Goal: Task Accomplishment & Management: Use online tool/utility

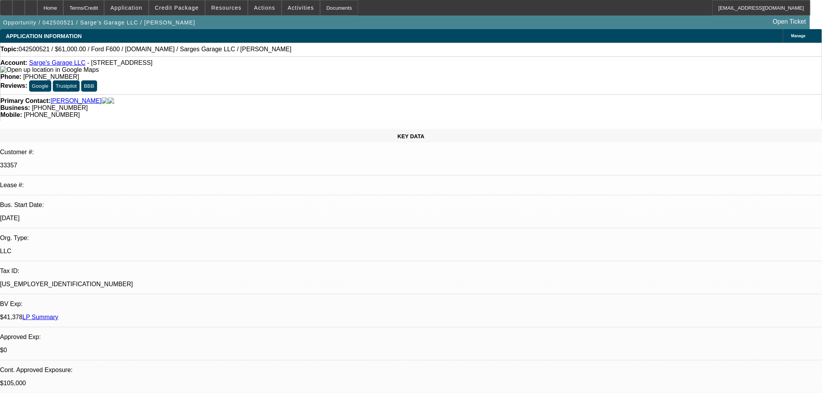
select select "0"
select select "2"
select select "0"
select select "6"
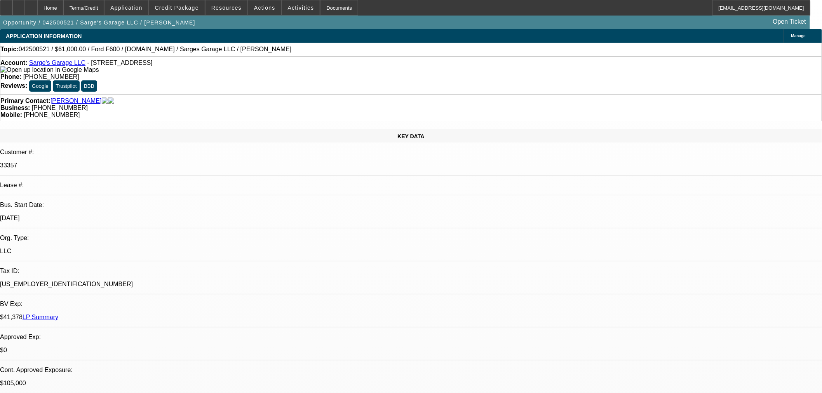
select select "0"
select select "2"
select select "0"
select select "6"
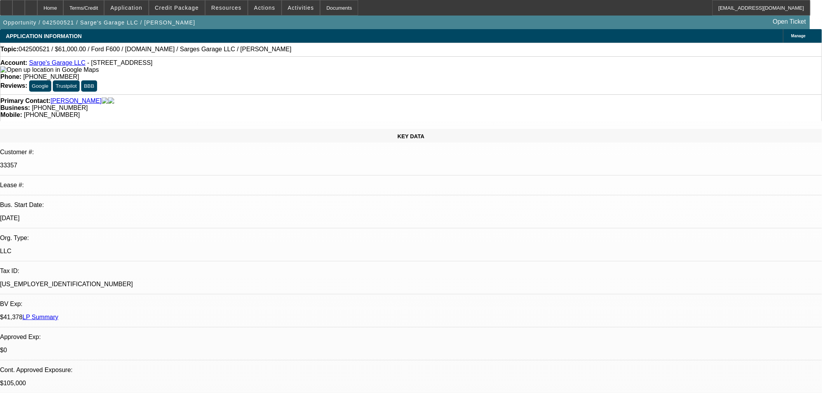
select select "2"
select select "0"
select select "6"
select select "0"
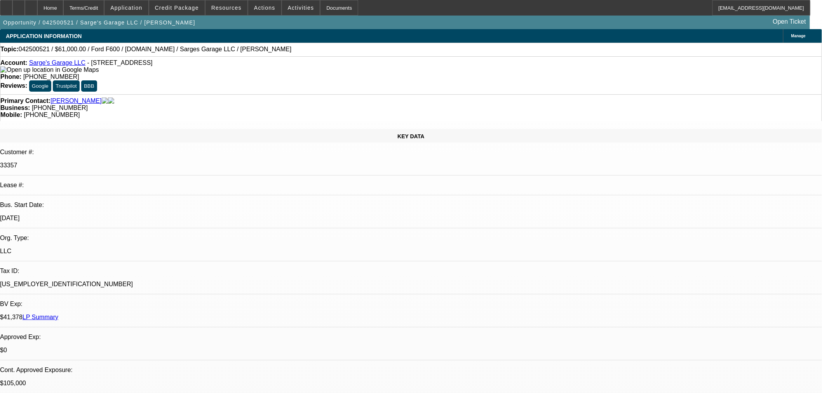
select select "2"
select select "0"
select select "6"
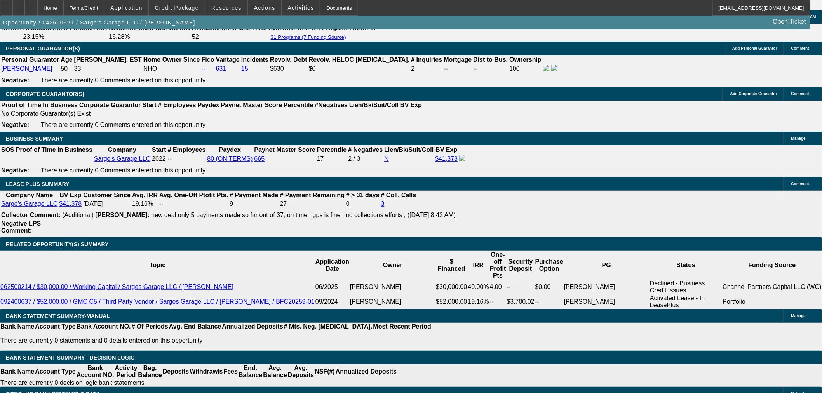
scroll to position [1165, 0]
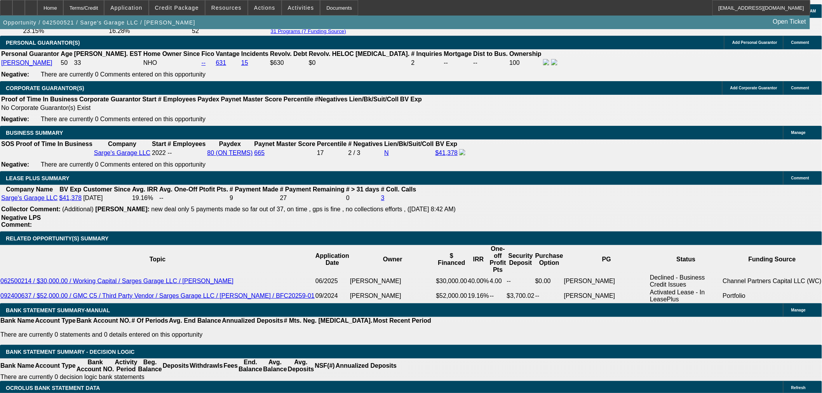
select select "0.1"
select select "2"
select select "0"
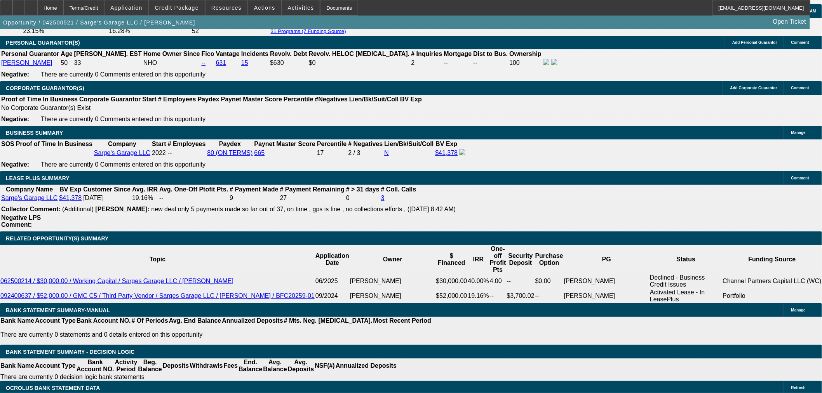
select select "6"
select select "0"
select select "3"
select select "0.1"
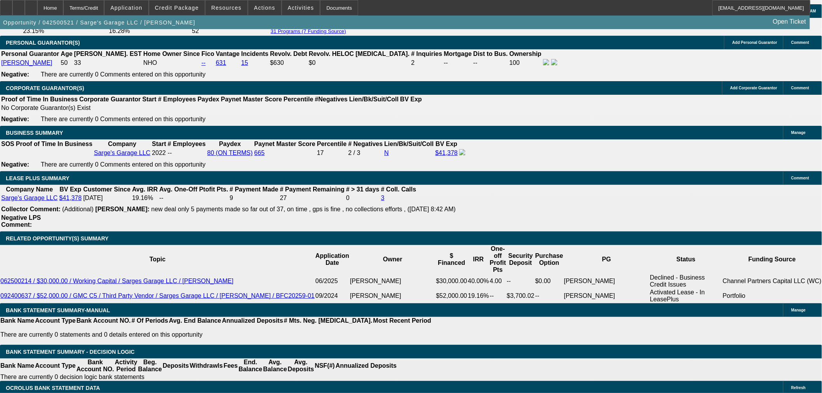
select select "4"
select select "0"
select select "3"
select select "0.1"
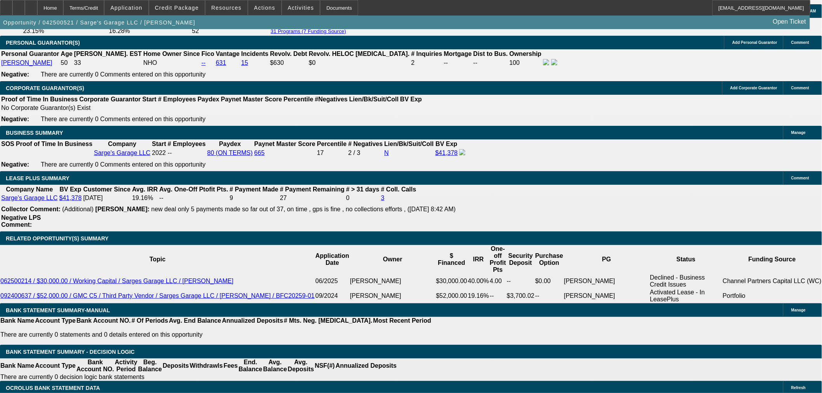
select select "4"
select select "0"
select select "3"
select select "0.1"
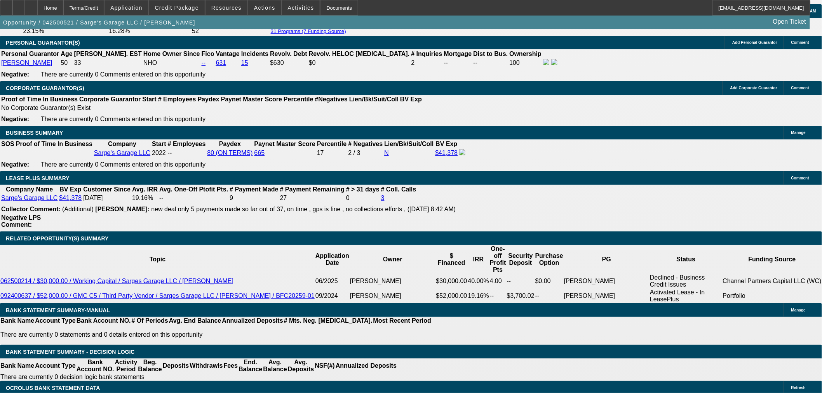
select select "4"
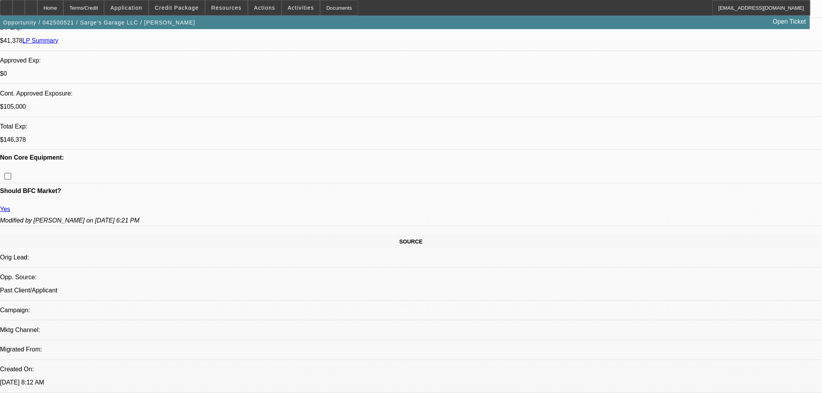
scroll to position [259, 0]
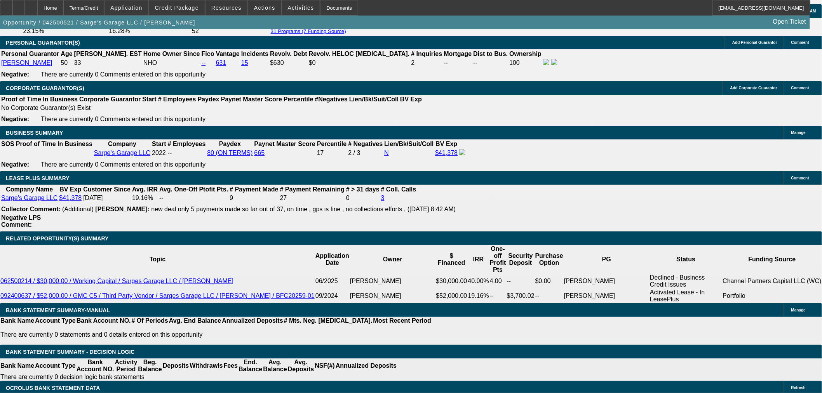
scroll to position [562, 0]
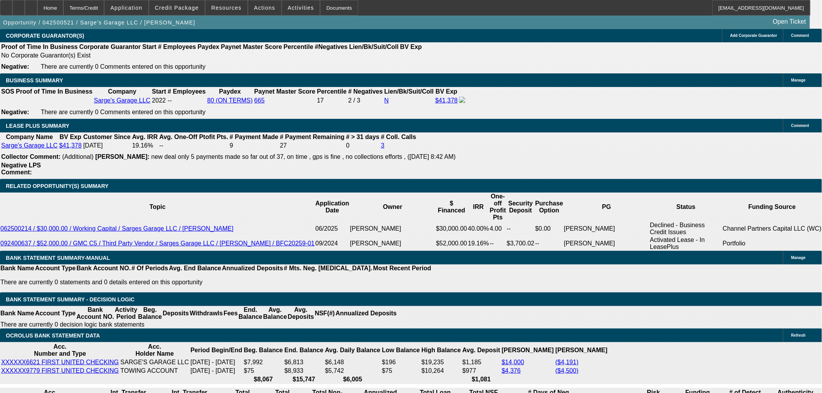
scroll to position [1165, 0]
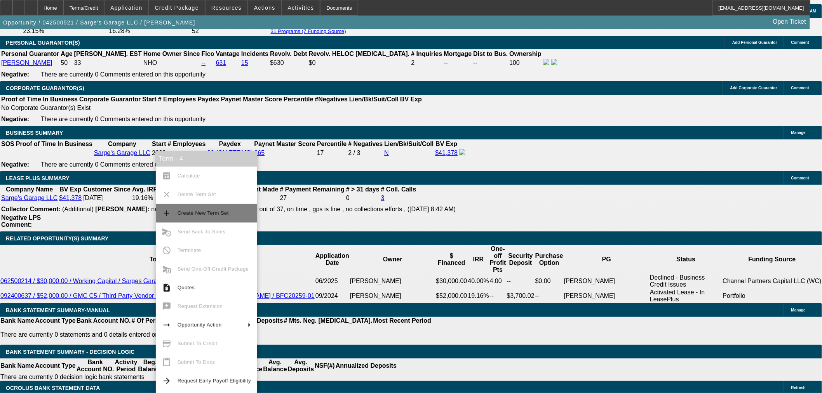
click at [192, 215] on span "Create New Term Set" at bounding box center [203, 213] width 51 height 6
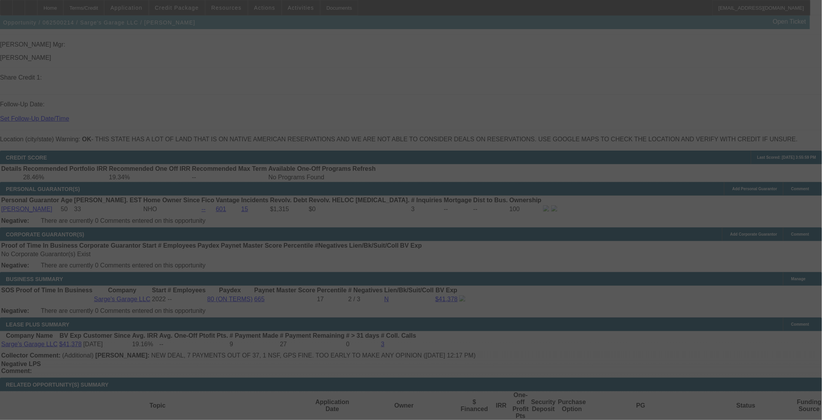
scroll to position [1015, 0]
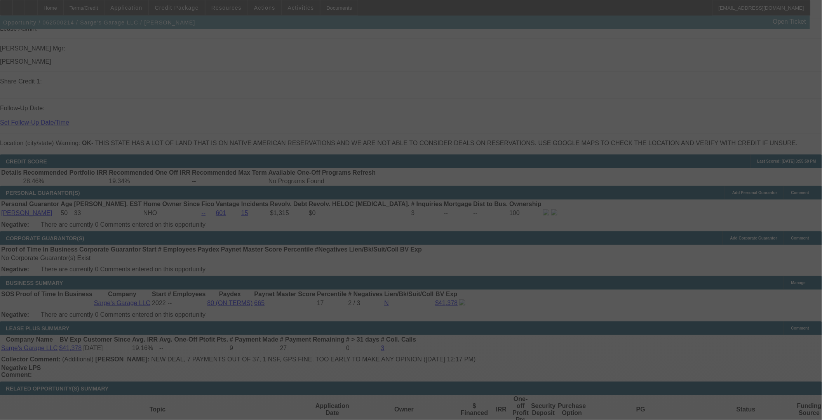
select select "0"
select select "2"
select select "0"
select select "6"
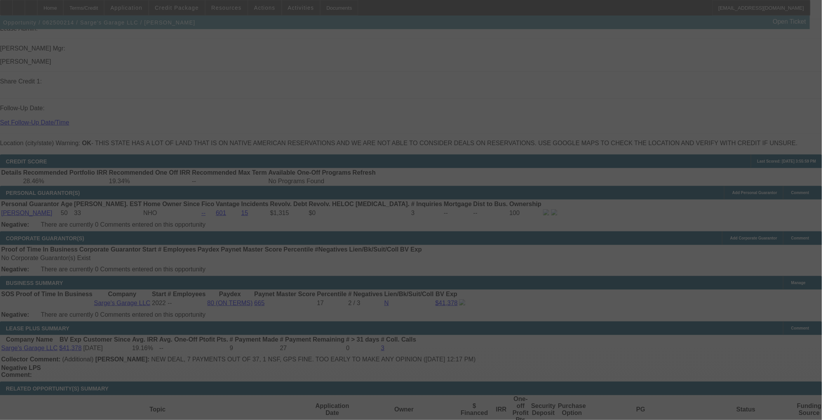
select select "0"
select select "2"
select select "0"
select select "6"
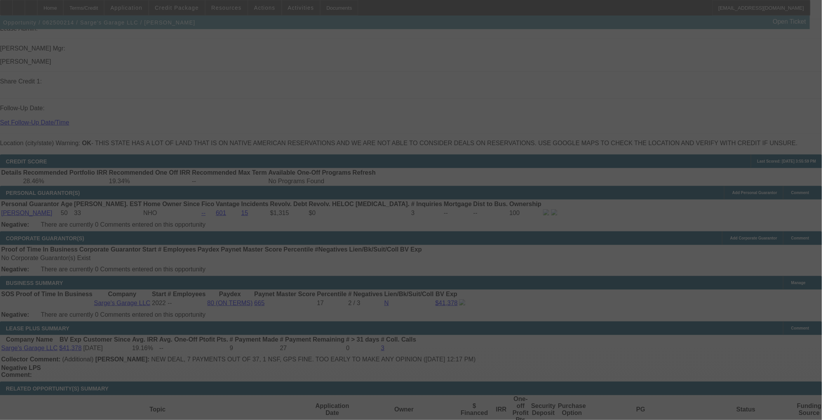
select select "0"
select select "2"
select select "0"
select select "6"
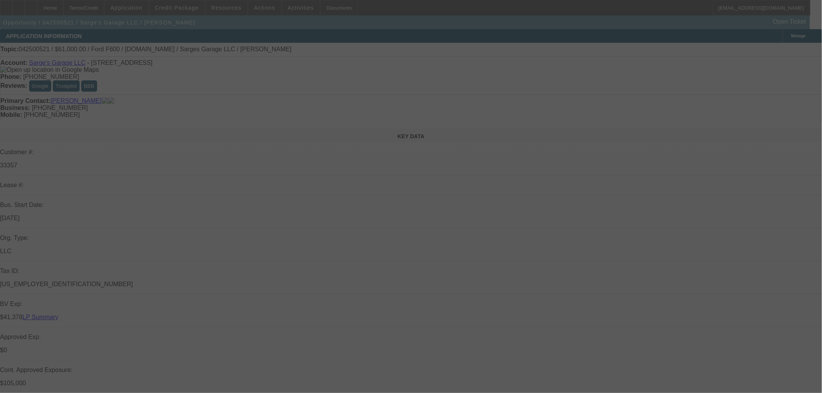
select select "0.1"
select select "2"
select select "0"
select select "6"
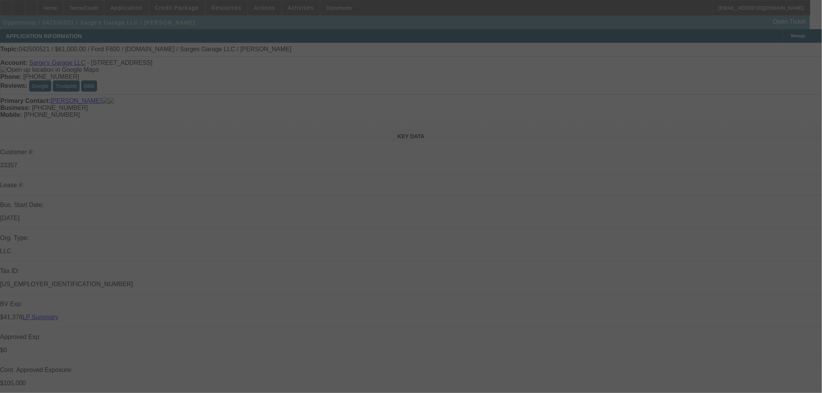
select select "0"
select select "2"
select select "0"
select select "6"
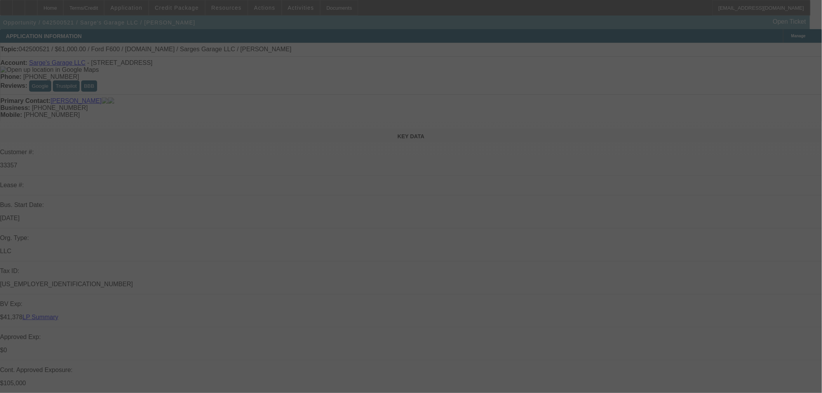
select select "0"
select select "2"
select select "0"
select select "6"
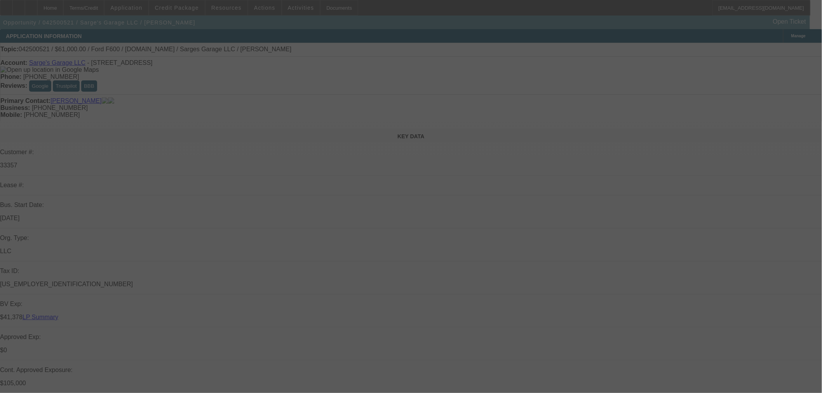
select select "2"
select select "0"
select select "6"
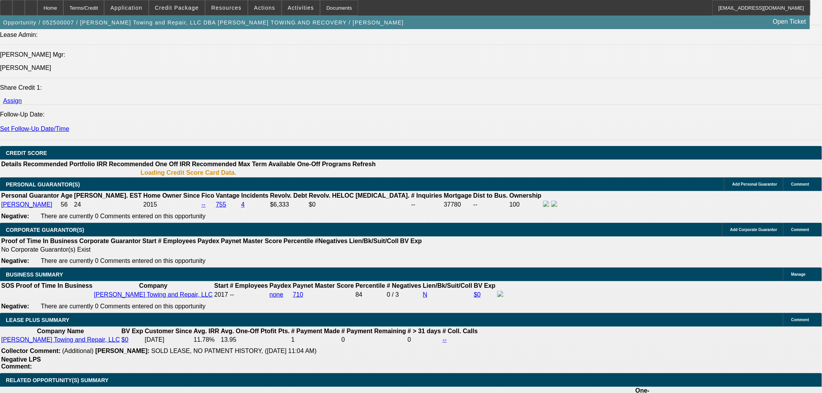
select select "0"
select select "3"
select select "0"
select select "2"
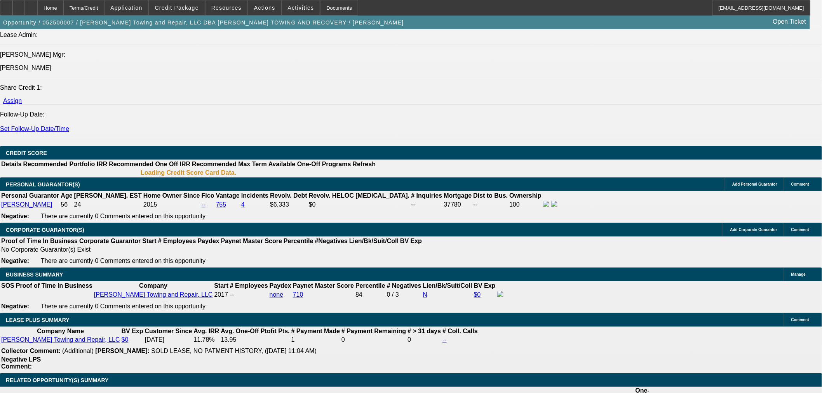
select select "0"
select select "3"
select select "0"
select select "2"
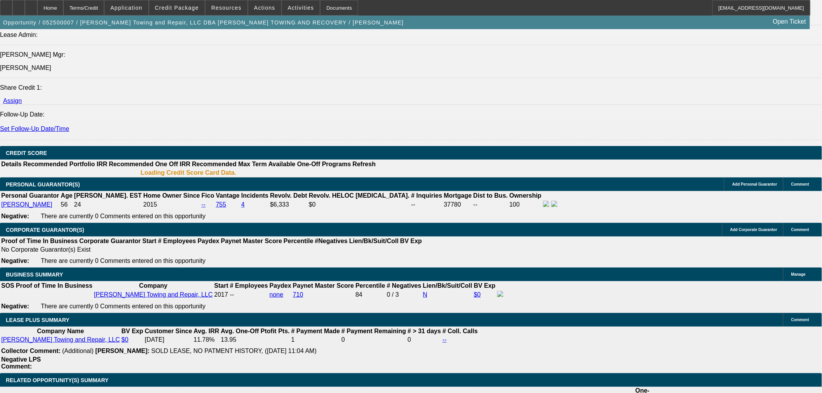
select select "0"
select select "3"
select select "0"
select select "2"
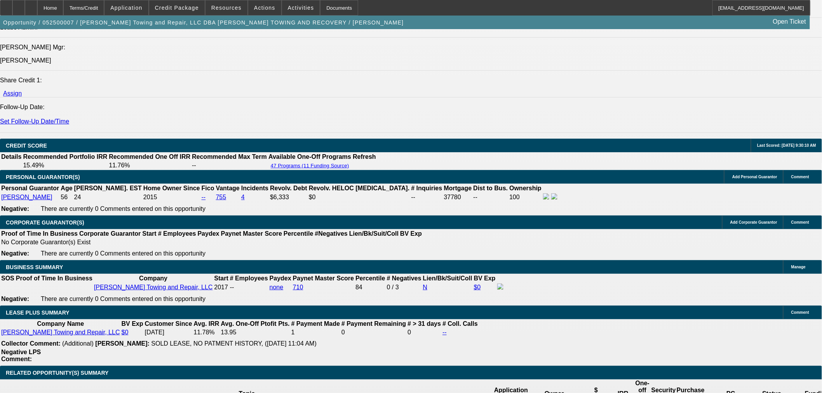
scroll to position [923, 0]
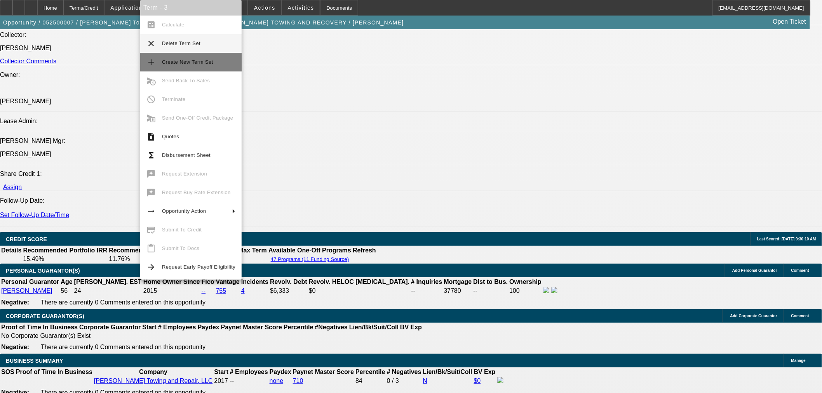
click at [189, 61] on span "Create New Term Set" at bounding box center [187, 62] width 51 height 6
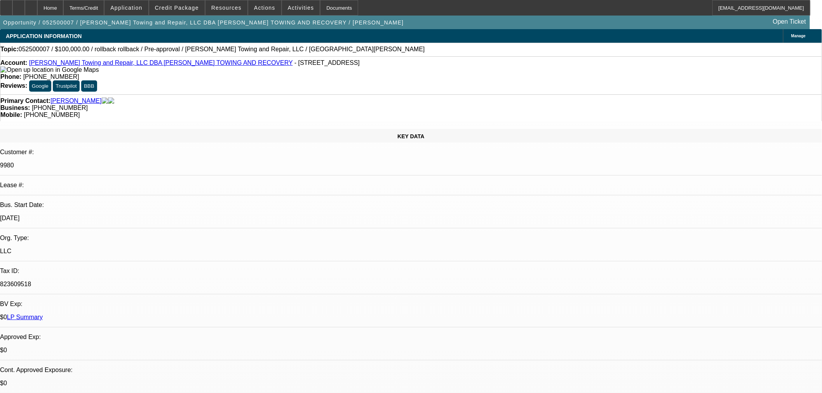
select select "0"
select select "3"
select select "0"
select select "2"
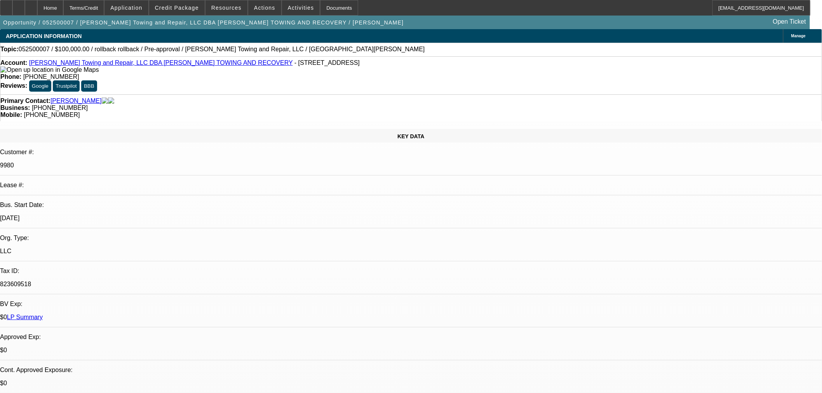
select select "0"
select select "3"
select select "0"
select select "2"
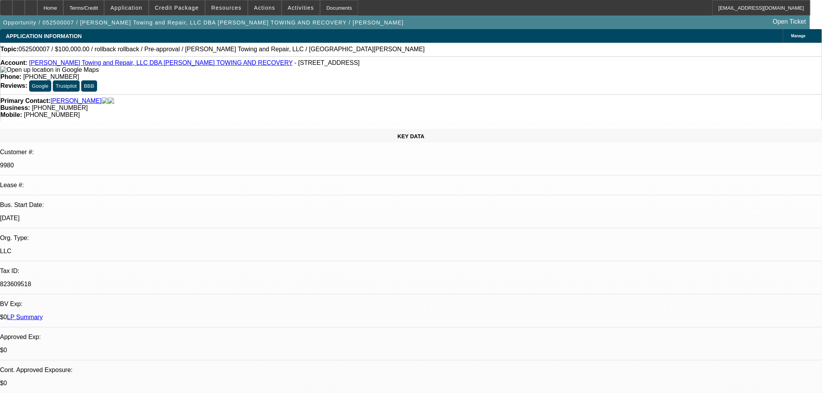
select select "0"
select select "3"
select select "0"
select select "2"
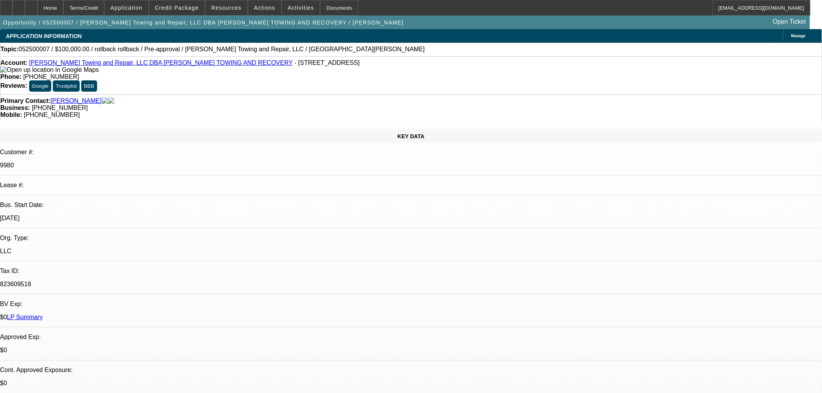
select select "0"
select select "3"
select select "0"
select select "2"
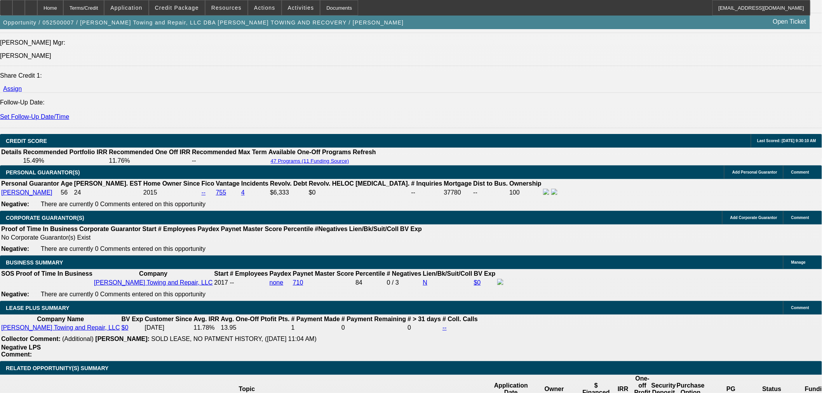
scroll to position [1079, 0]
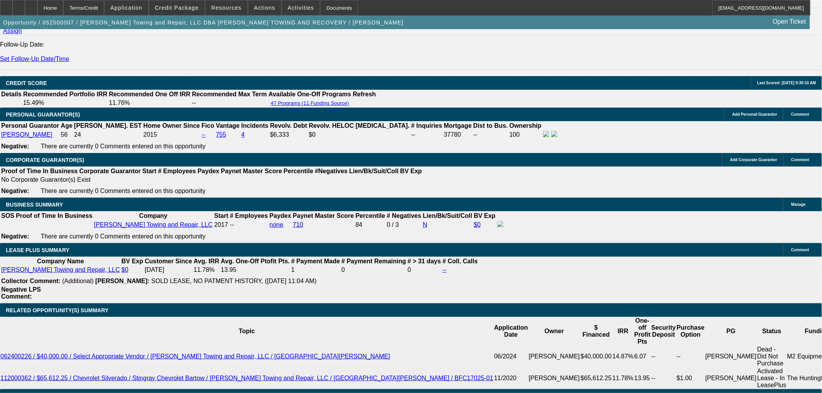
drag, startPoint x: 162, startPoint y: 206, endPoint x: 199, endPoint y: 200, distance: 36.9
type input "UNKNOWN"
type input "24"
type input "$4,660.78"
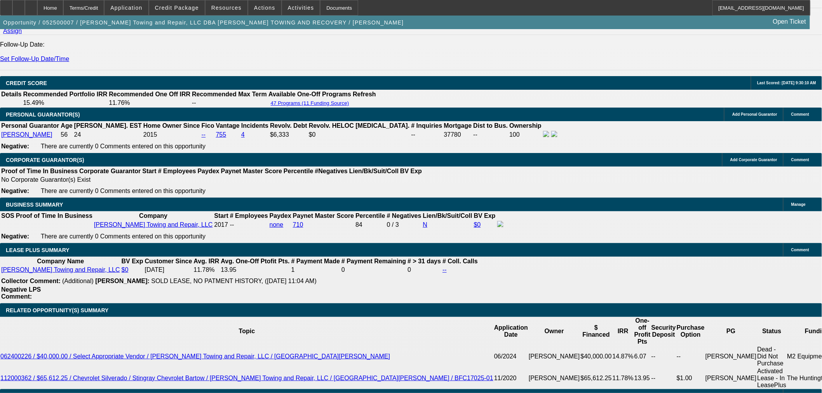
type input "24"
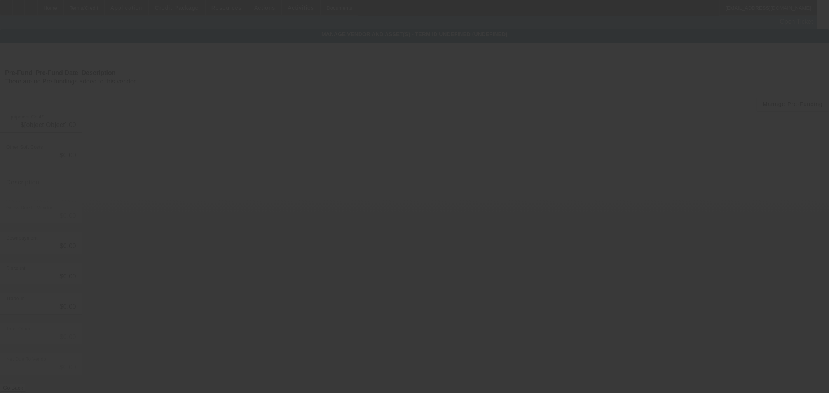
type input "$100,000.00"
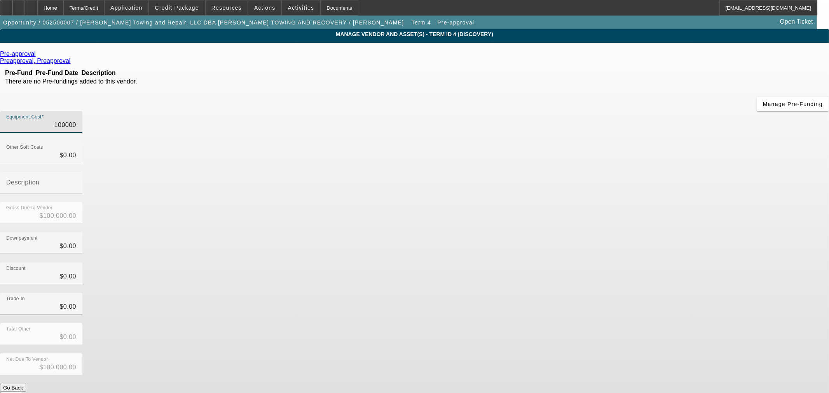
drag, startPoint x: 472, startPoint y: 67, endPoint x: 583, endPoint y: 67, distance: 110.7
click at [583, 111] on div "Equipment Cost 100000" at bounding box center [414, 126] width 829 height 30
type input "2"
type input "$2.00"
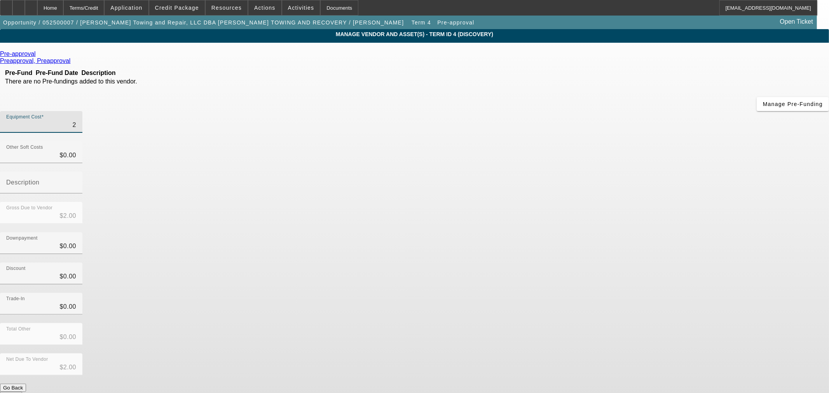
type input "29"
type input "$29.00"
type input "290"
type input "$290.00"
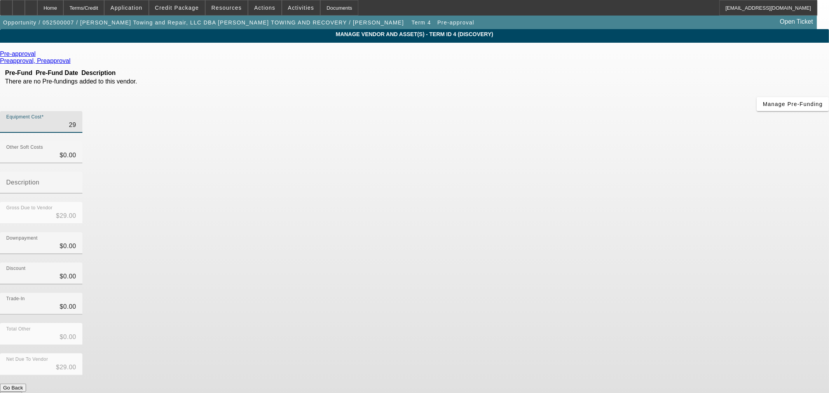
type input "$290.00"
type input "2900"
type input "$2,900.00"
type input "29000"
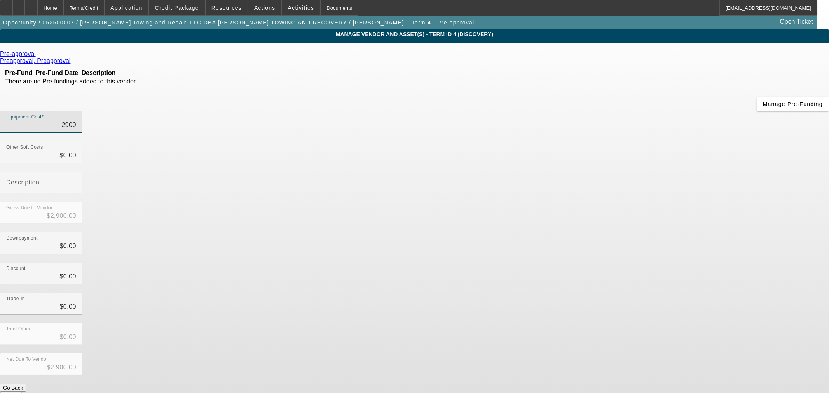
type input "$29,000.00"
type input "290000"
type input "$290,000.00"
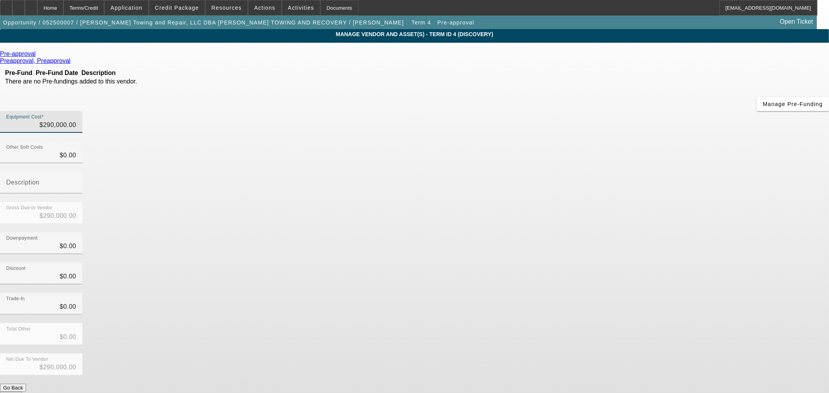
click at [633, 232] on div "Downpayment $0.00" at bounding box center [414, 247] width 829 height 30
drag, startPoint x: 579, startPoint y: 65, endPoint x: 911, endPoint y: 68, distance: 331.4
click at [828, 68] on html "Home Terms/Credit Application Credit Package Resources Actions Activities Docum…" at bounding box center [414, 196] width 829 height 393
type input "8"
type input "$8.00"
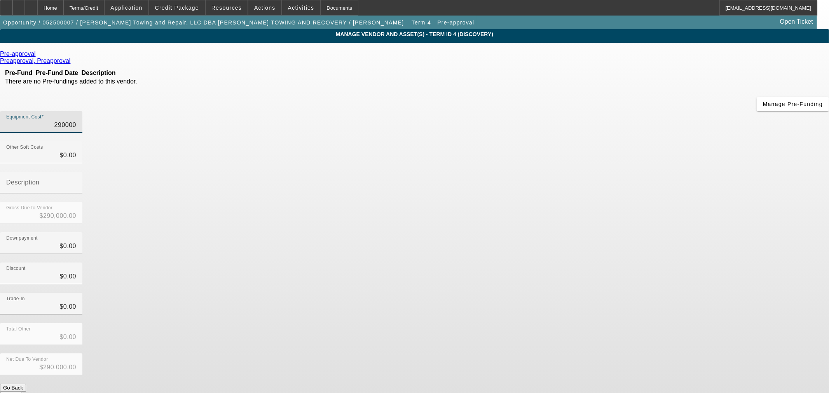
type input "$8.00"
type input "80"
type input "$80.00"
type input "800"
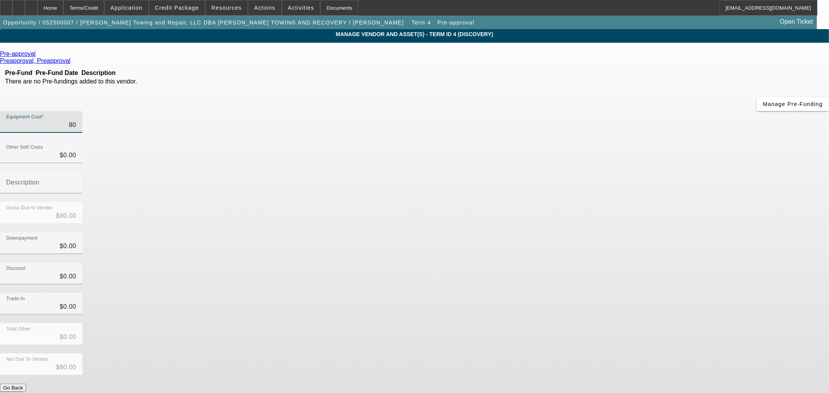
type input "$800.00"
type input "8000"
type input "$8,000.00"
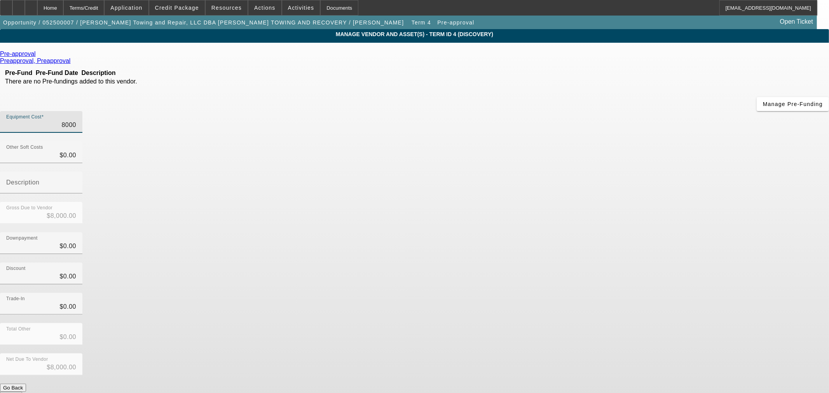
type input "80000"
type input "$80,000.00"
click at [551, 232] on div "Downpayment $0.00" at bounding box center [414, 247] width 829 height 30
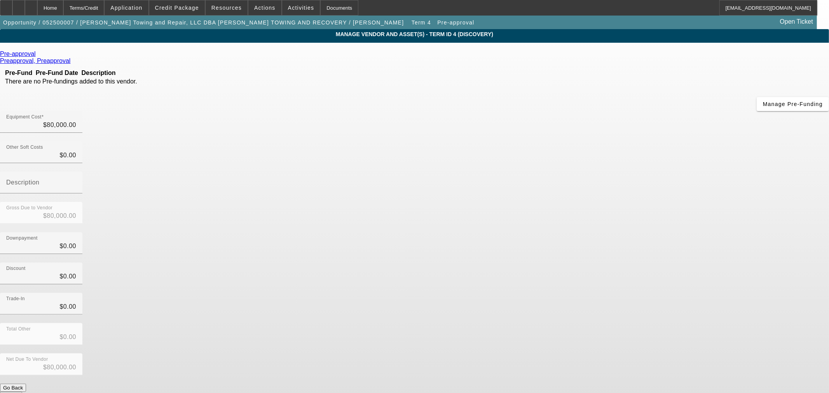
click at [22, 392] on button "Submit" at bounding box center [11, 396] width 22 height 8
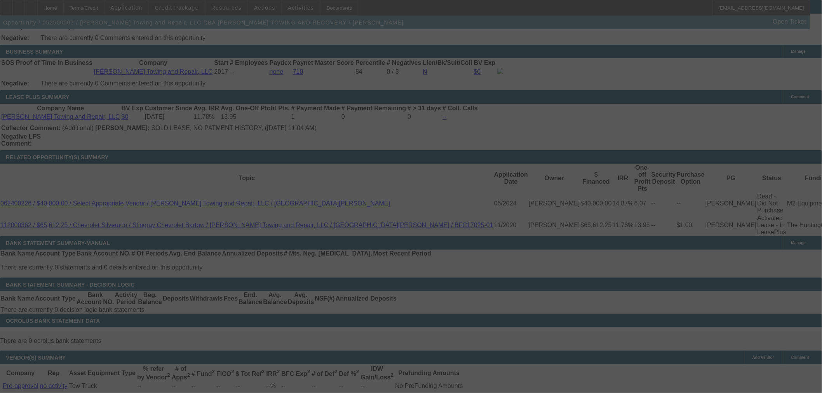
scroll to position [1229, 0]
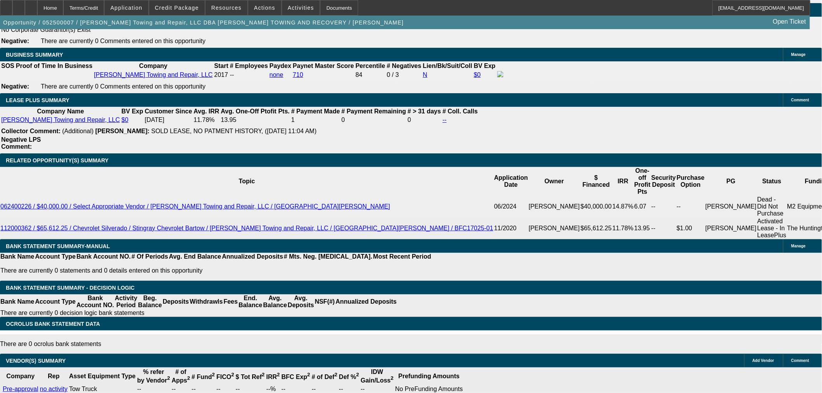
select select "0"
select select "3"
select select "0"
select select "2"
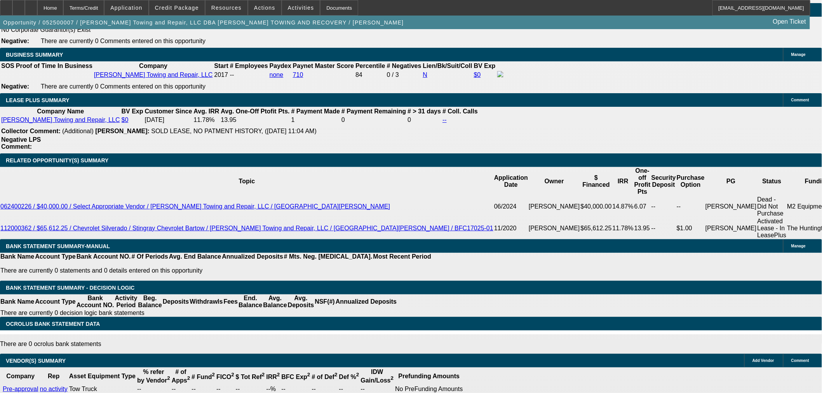
select select "0"
select select "3"
select select "0"
select select "2"
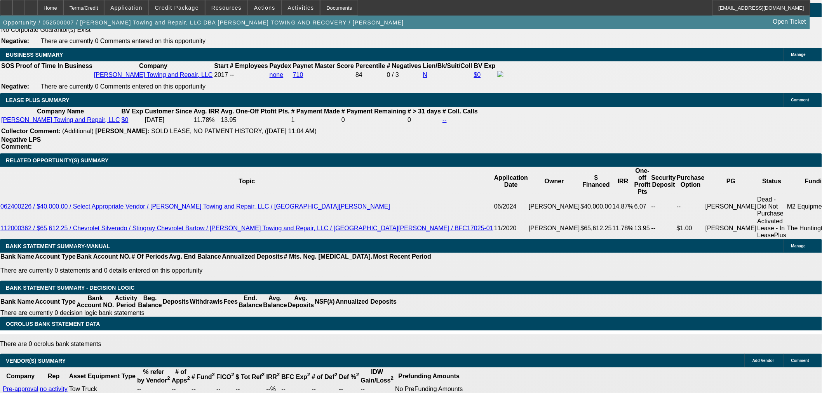
select select "0"
select select "3"
select select "0"
select select "2"
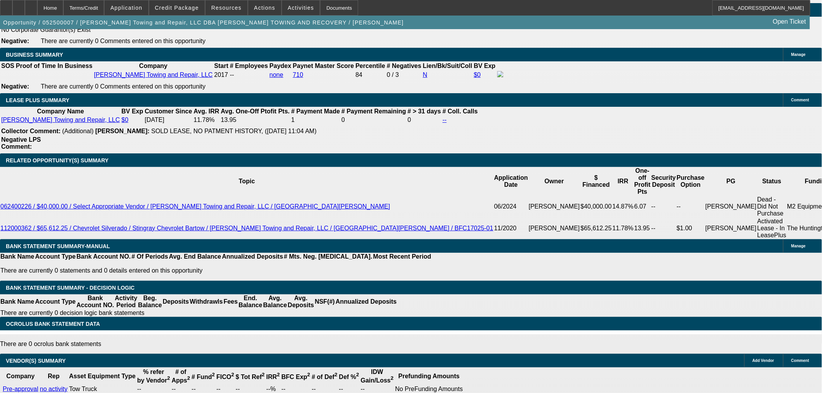
select select "0"
select select "3"
select select "0"
select select "2"
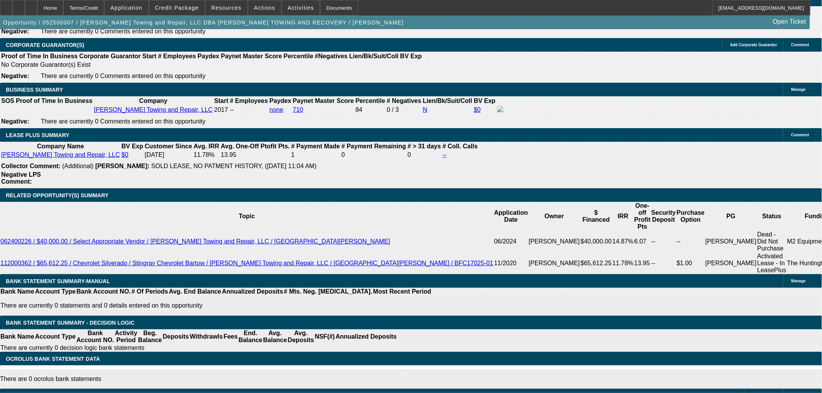
scroll to position [1112, 0]
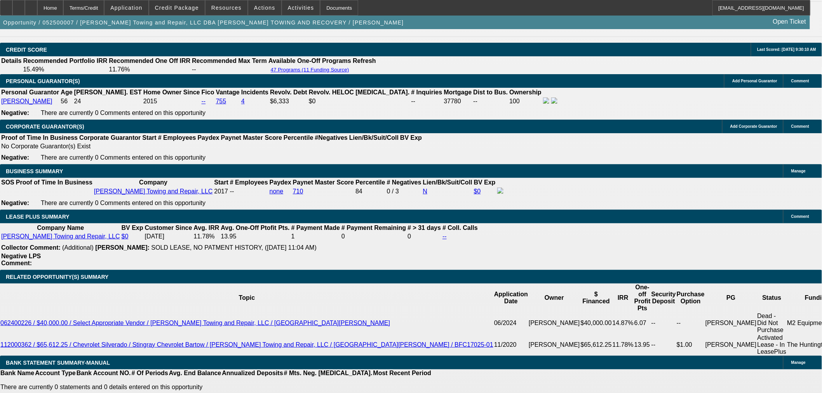
drag, startPoint x: 161, startPoint y: 173, endPoint x: 297, endPoint y: 133, distance: 141.8
type input "UNKNOWN"
type input "36"
type input "$2,619.10"
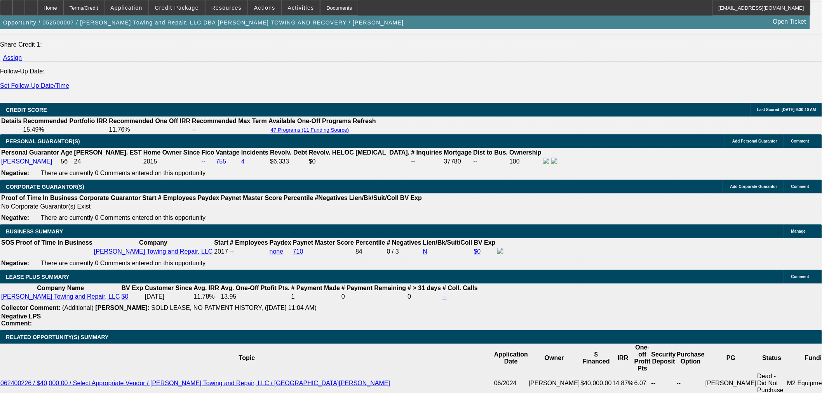
scroll to position [983, 0]
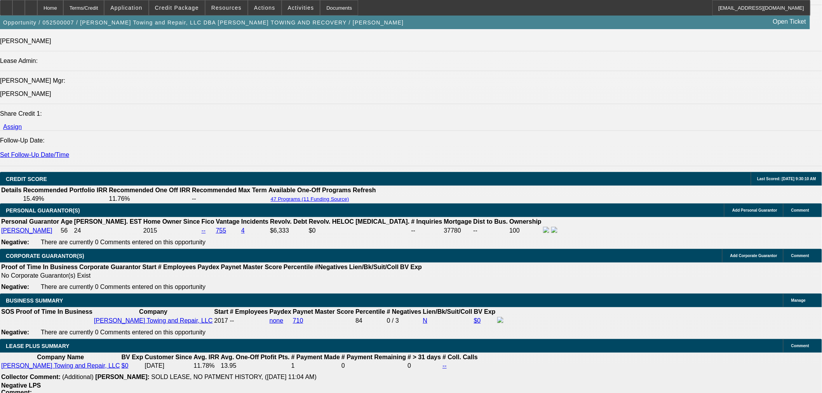
type input "36"
select select "0.05"
type input "$4,000.00"
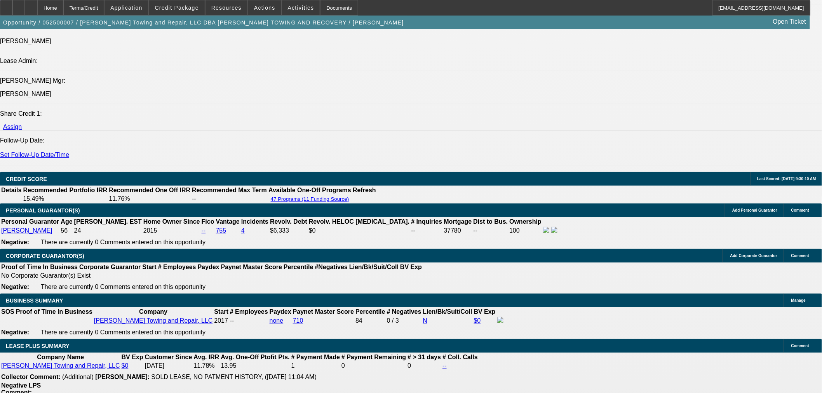
type input "$2,488.14"
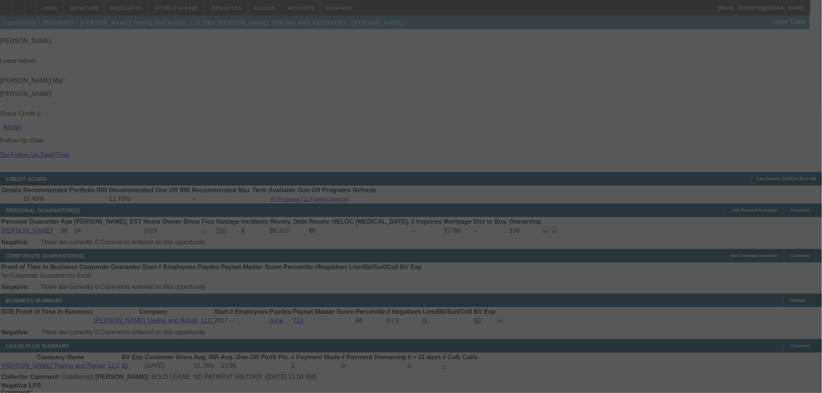
select select "0"
select select "3"
select select "0"
select select "2"
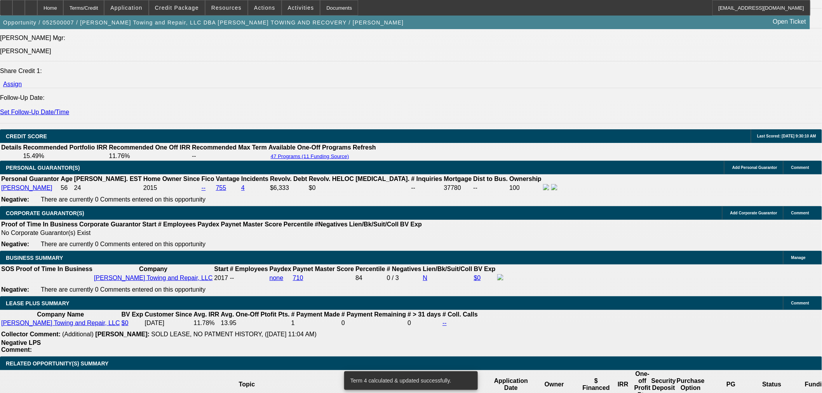
scroll to position [1026, 0]
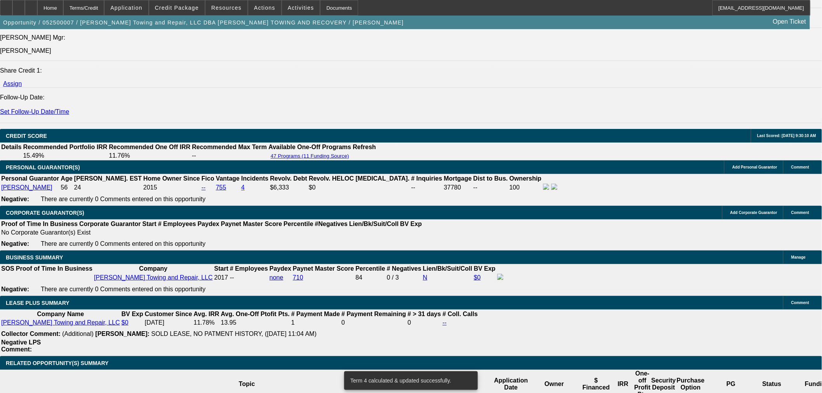
select select "2"
type input "UNKNOWN"
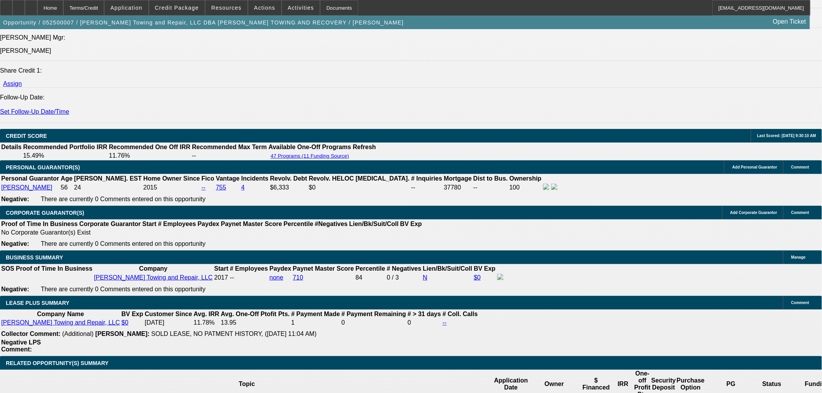
drag, startPoint x: 181, startPoint y: 259, endPoint x: 277, endPoint y: 254, distance: 96.5
type input "1"
type input "$2,143.82"
type input "16"
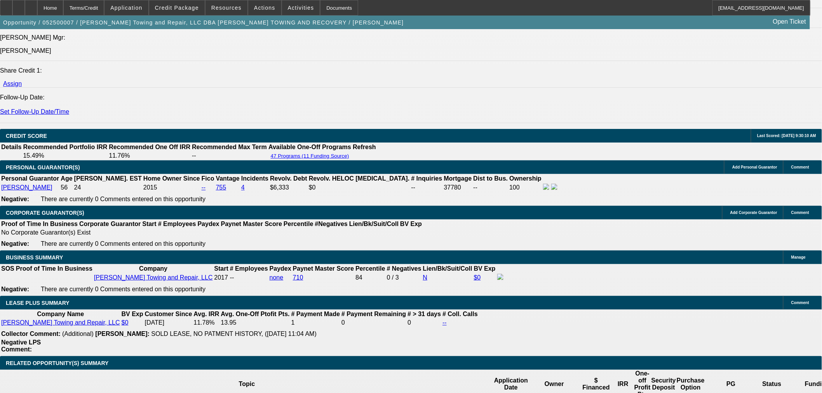
type input "$2,671.93"
drag, startPoint x: 215, startPoint y: 263, endPoint x: 249, endPoint y: 251, distance: 36.0
type input "16"
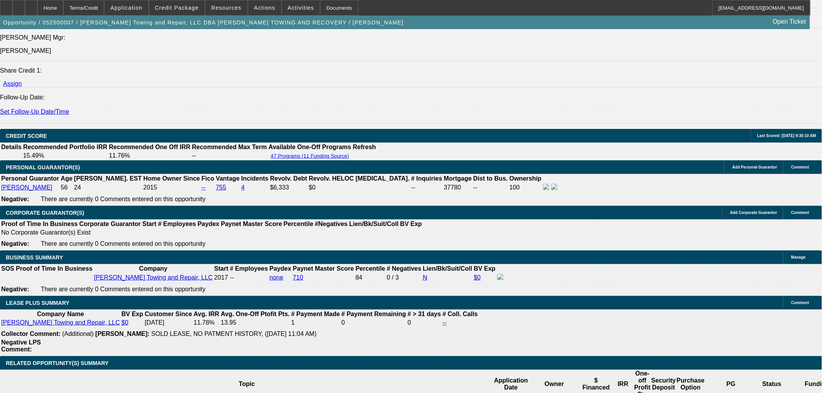
select select "0.2"
type input "$16,000.00"
type input "$2,250.05"
drag, startPoint x: 162, startPoint y: 258, endPoint x: 238, endPoint y: 246, distance: 77.2
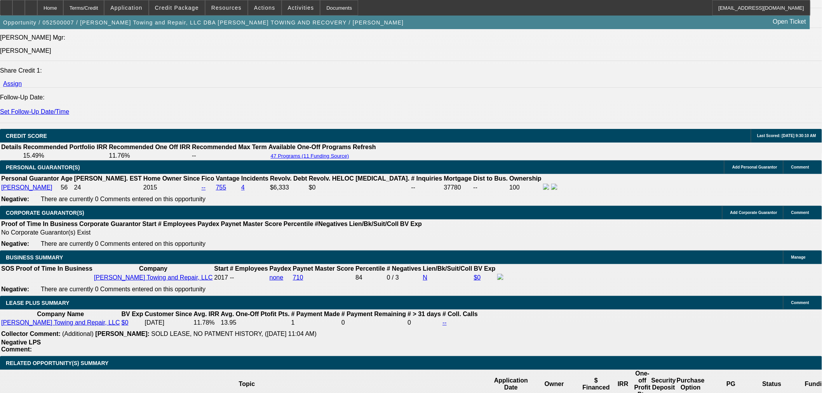
type input "24"
type input "$3,133.64"
type input "24"
drag, startPoint x: 179, startPoint y: 258, endPoint x: 246, endPoint y: 246, distance: 67.4
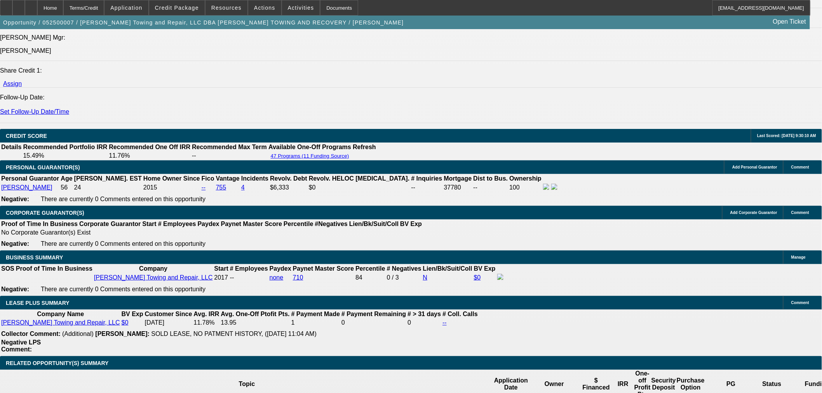
type input "14"
type input "$3,072.82"
type input "14"
